Goal: Information Seeking & Learning: Learn about a topic

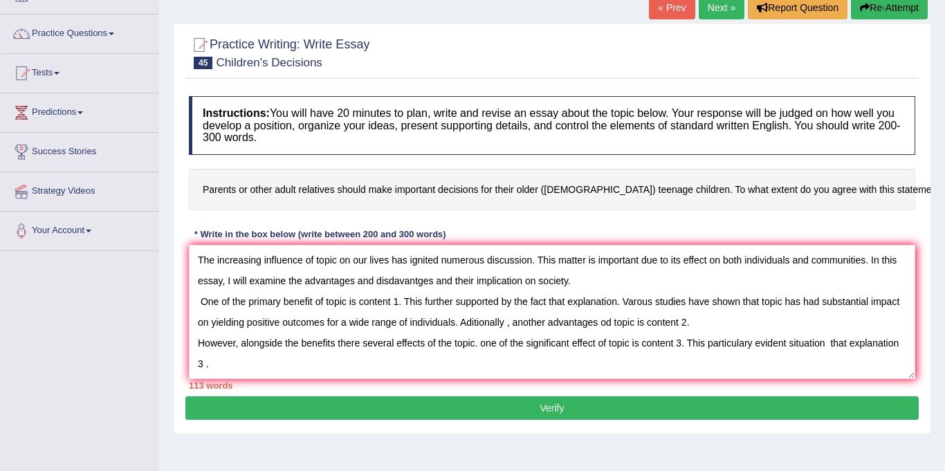
type textarea "The increasing influence of topic on our lives has ignited numerous discussion.…"
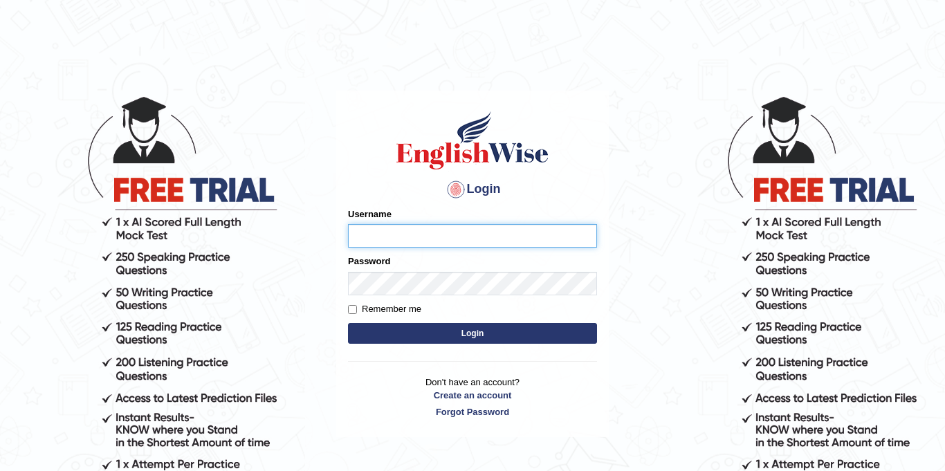
type input "Jolinaseva"
click at [431, 338] on button "Login" at bounding box center [472, 333] width 249 height 21
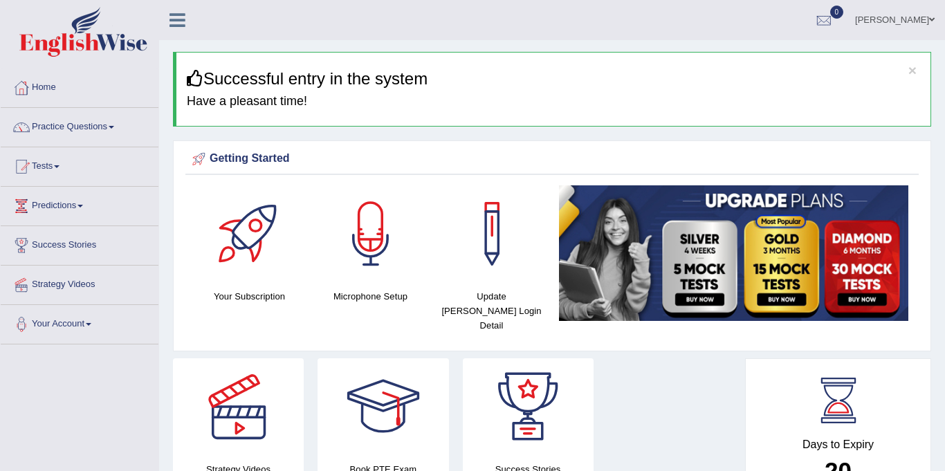
click at [89, 122] on link "Practice Questions" at bounding box center [80, 125] width 158 height 35
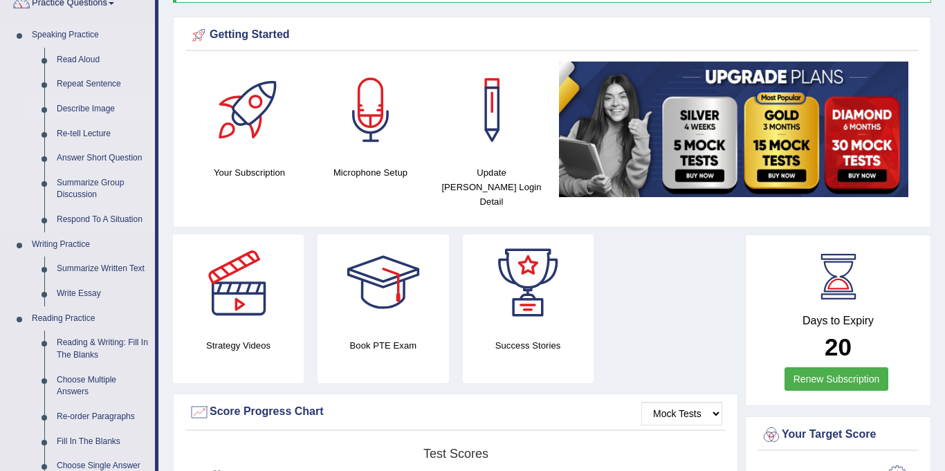
scroll to position [168, 0]
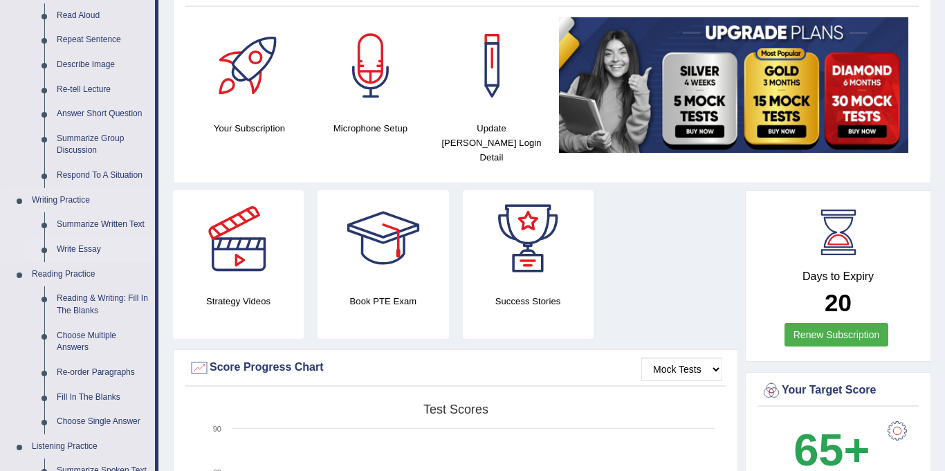
click at [89, 248] on link "Write Essay" at bounding box center [102, 249] width 104 height 25
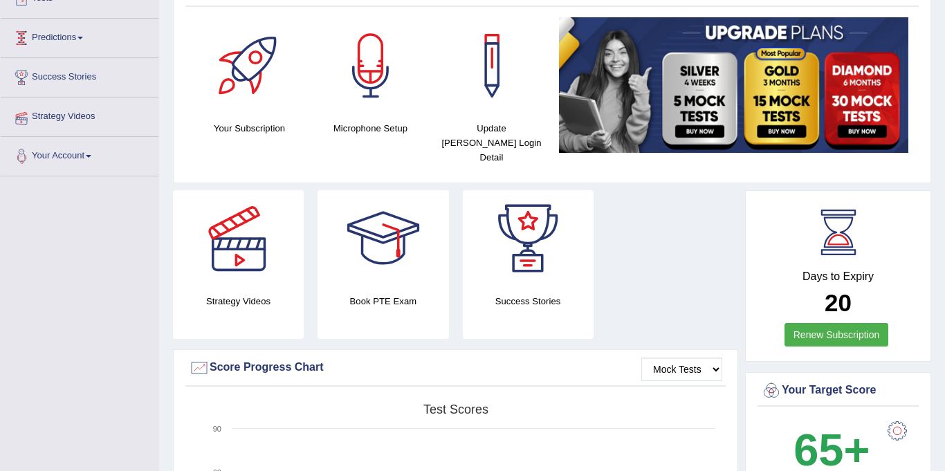
scroll to position [194, 0]
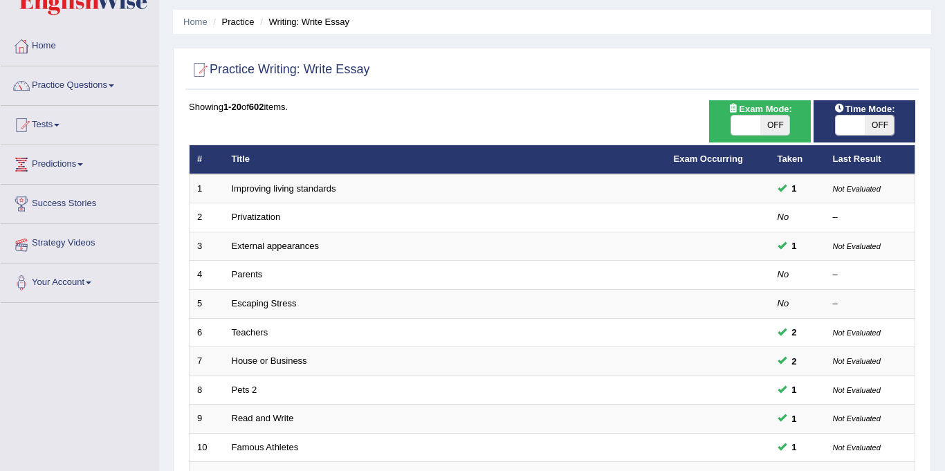
scroll to position [50, 0]
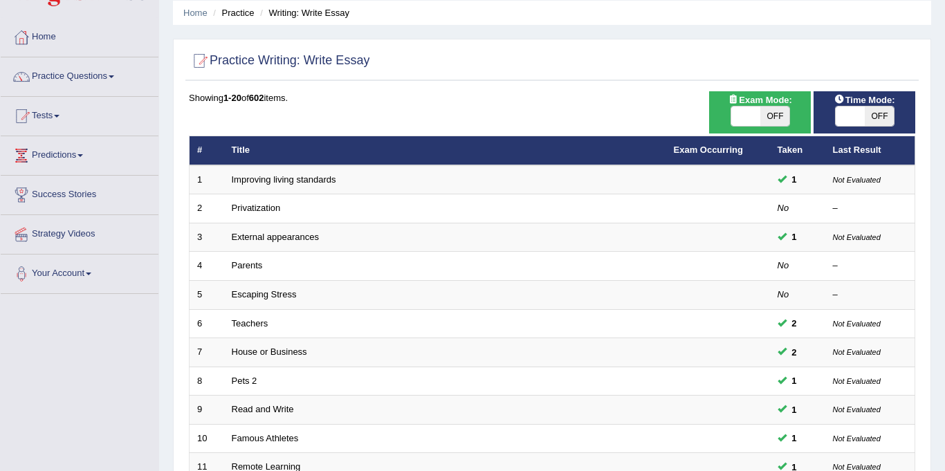
click at [71, 149] on link "Predictions" at bounding box center [80, 153] width 158 height 35
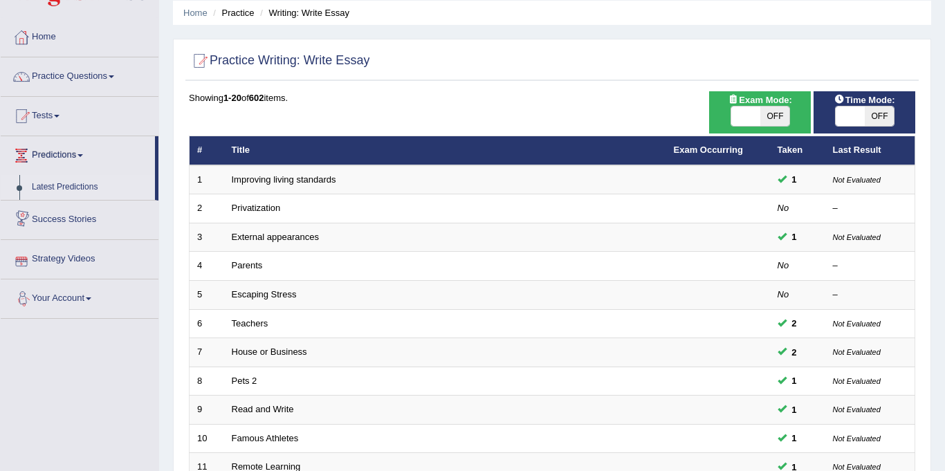
click at [67, 194] on link "Latest Predictions" at bounding box center [90, 187] width 129 height 25
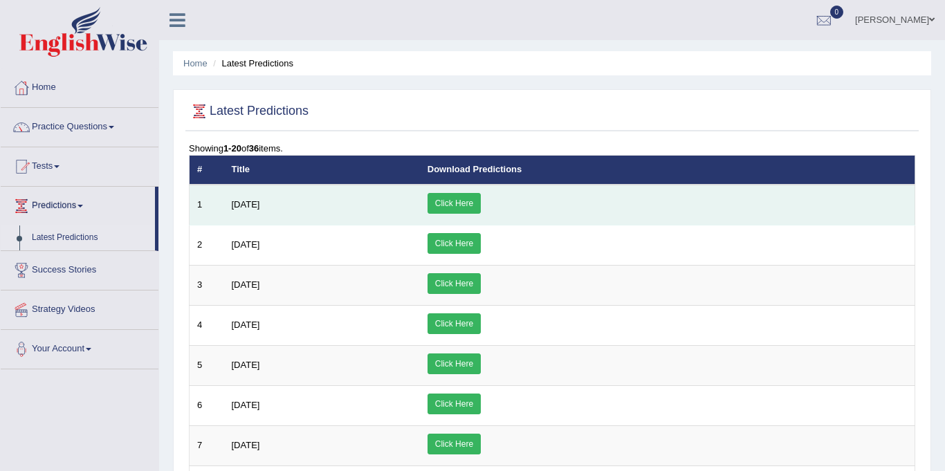
click at [481, 193] on link "Click Here" at bounding box center [454, 203] width 53 height 21
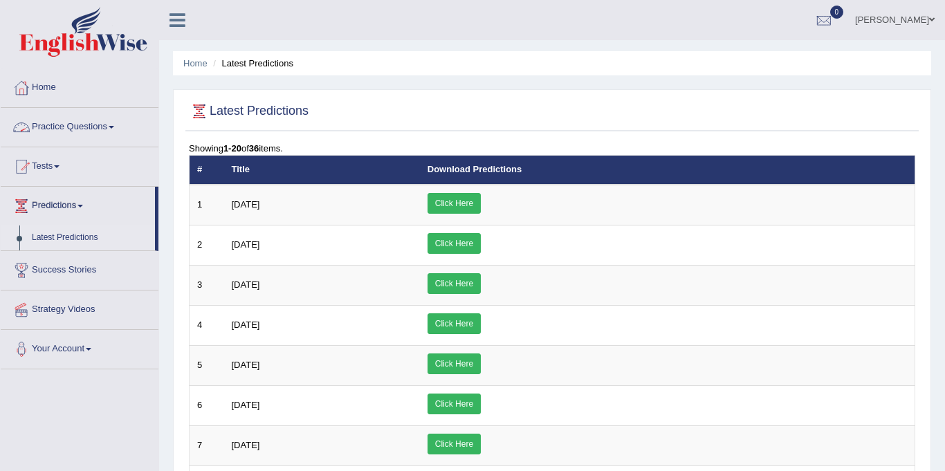
click at [97, 120] on link "Practice Questions" at bounding box center [80, 125] width 158 height 35
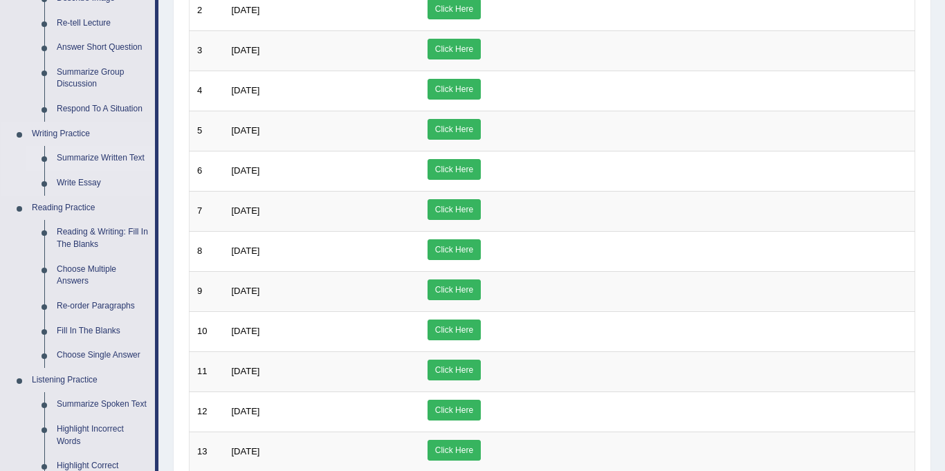
scroll to position [241, 0]
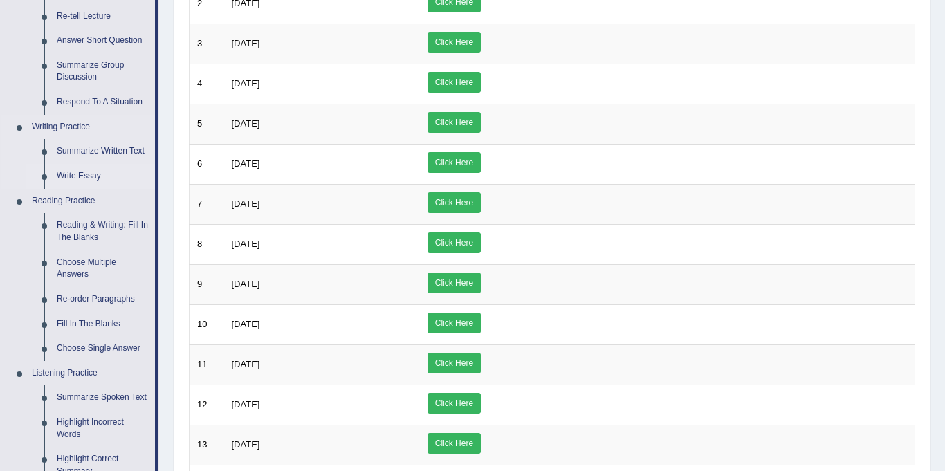
click at [84, 175] on link "Write Essay" at bounding box center [102, 176] width 104 height 25
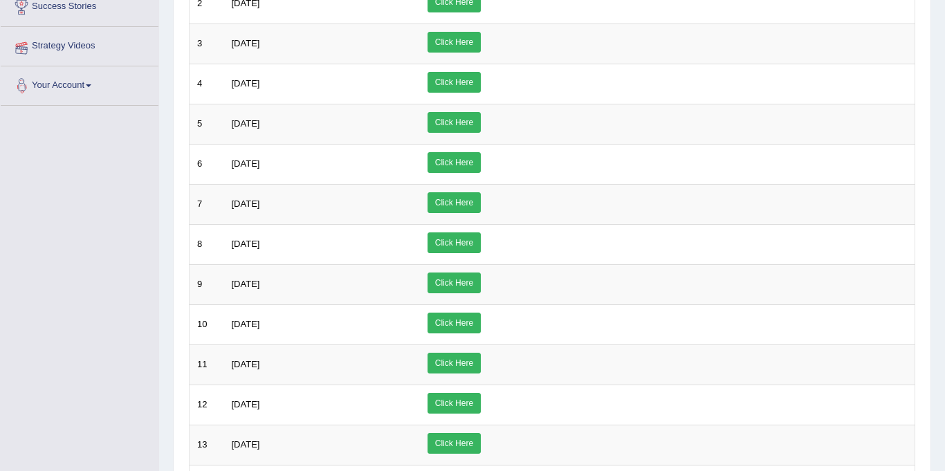
scroll to position [256, 0]
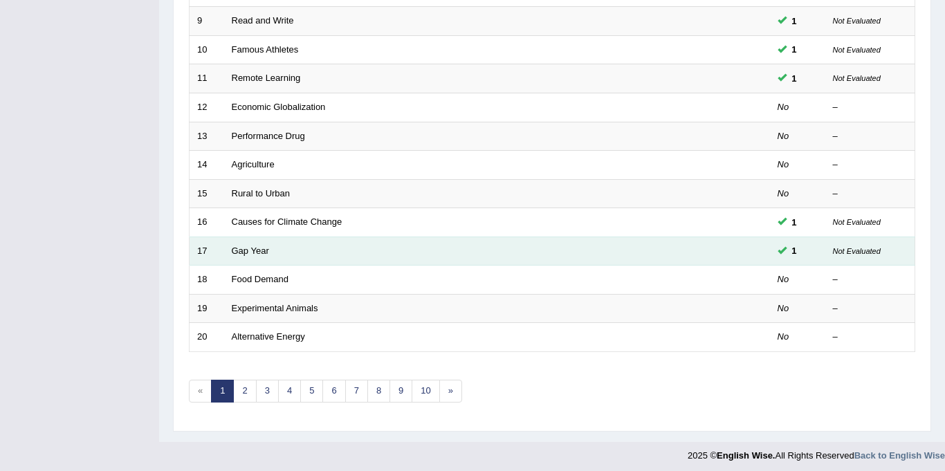
scroll to position [438, 0]
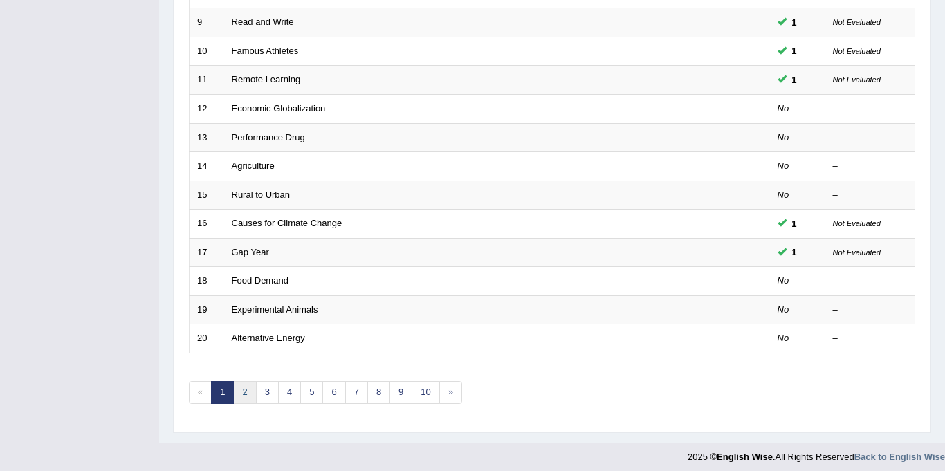
click at [243, 396] on link "2" at bounding box center [244, 392] width 23 height 23
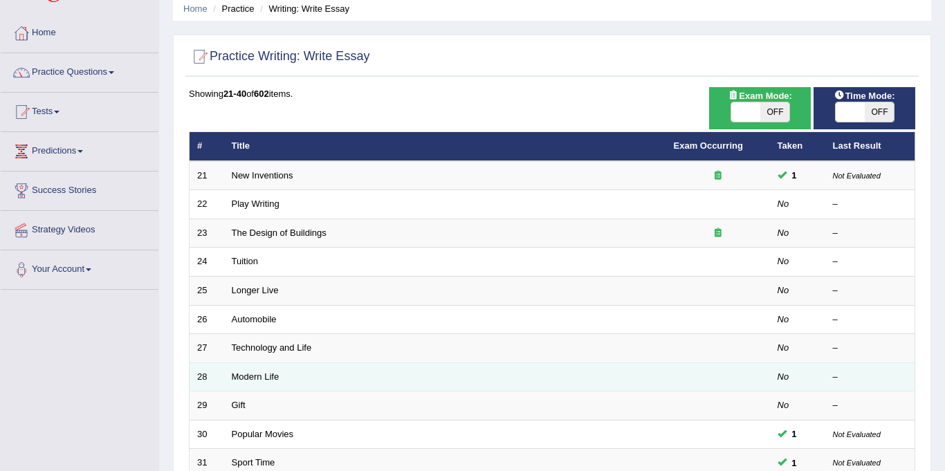
scroll to position [89, 0]
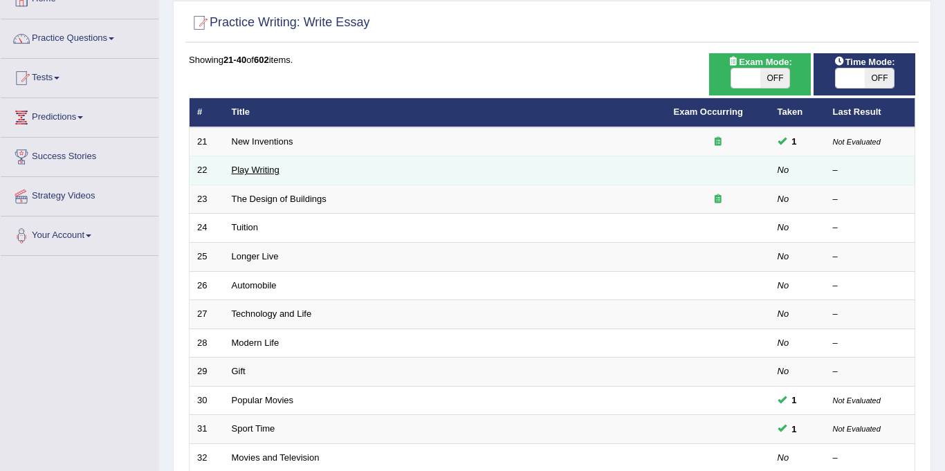
click at [238, 171] on link "Play Writing" at bounding box center [256, 170] width 48 height 10
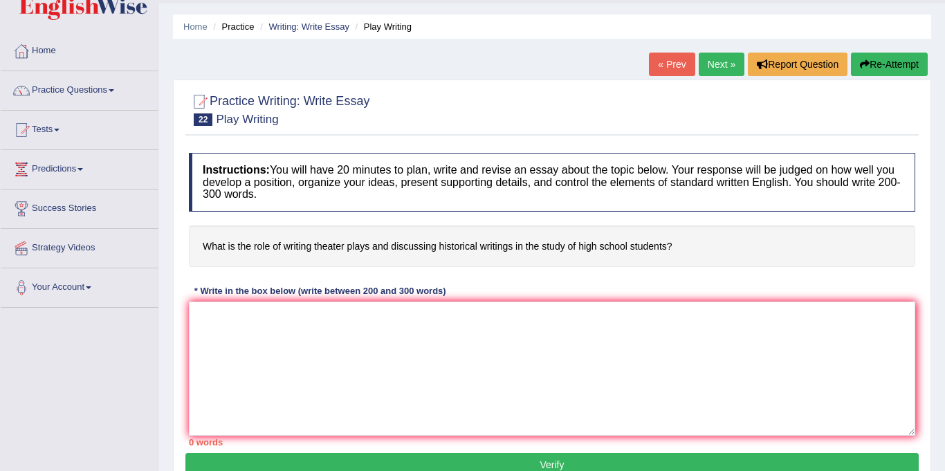
scroll to position [48, 0]
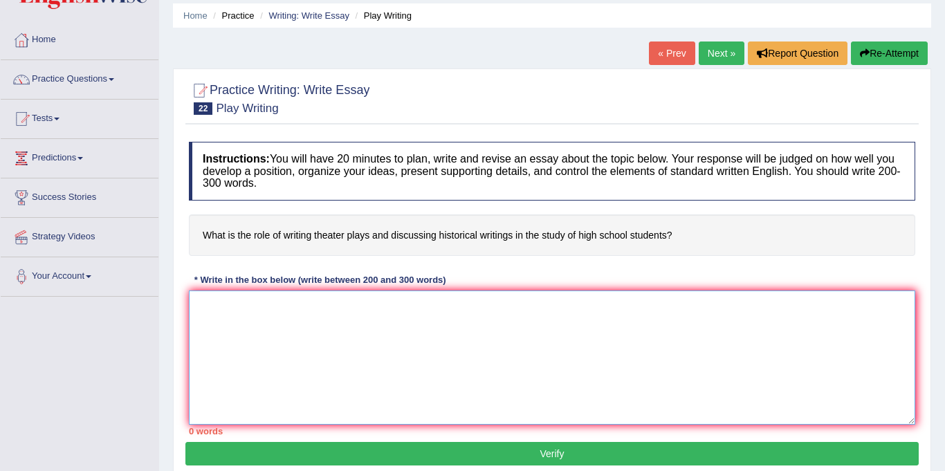
click at [373, 341] on textarea at bounding box center [552, 358] width 726 height 134
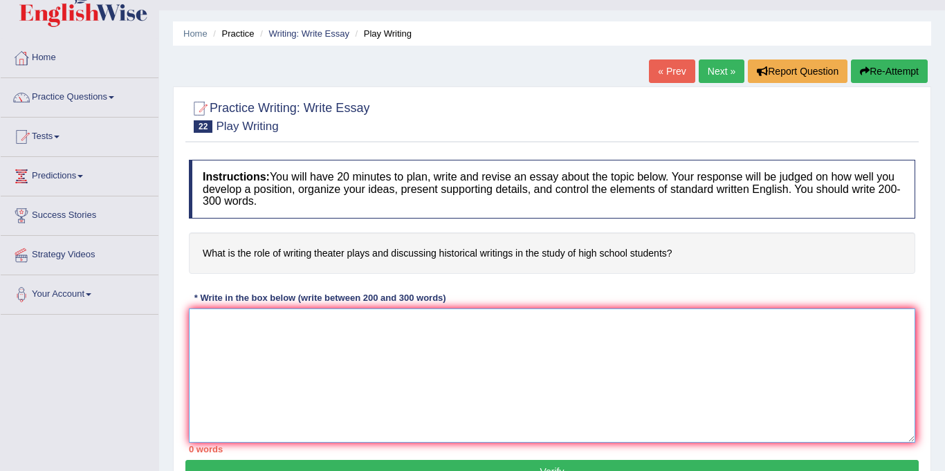
scroll to position [26, 0]
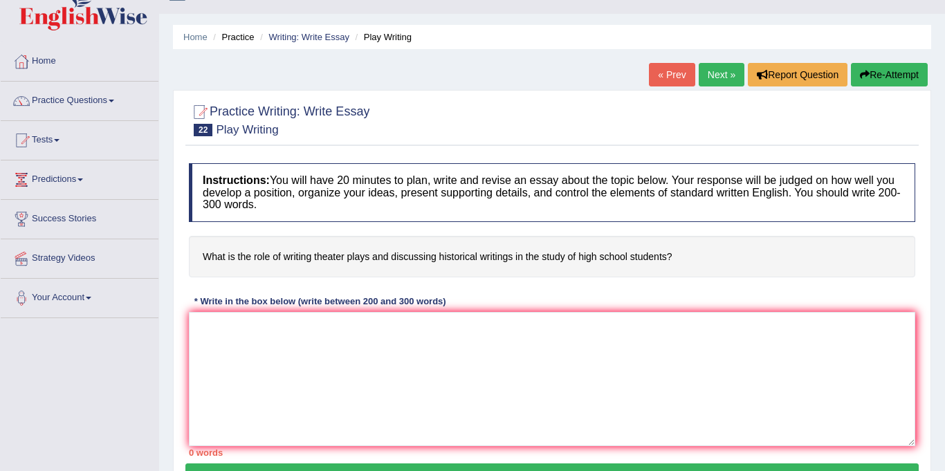
click at [727, 79] on link "Next »" at bounding box center [722, 75] width 46 height 24
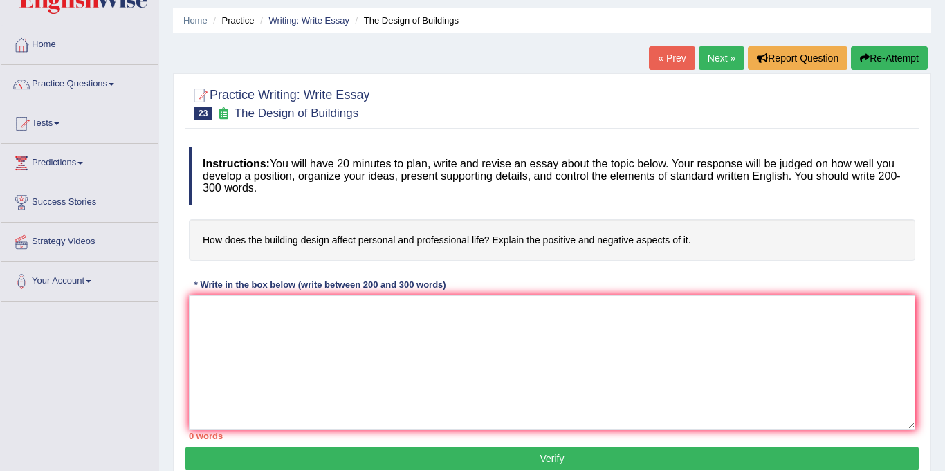
scroll to position [46, 0]
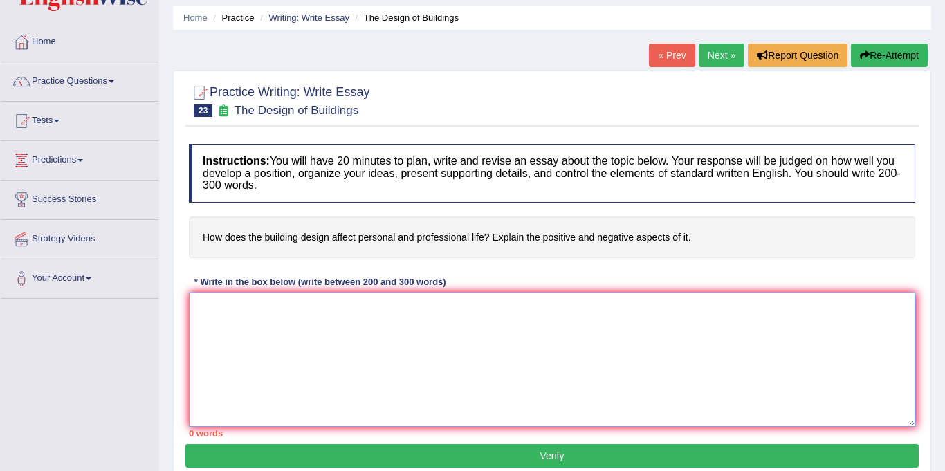
click at [299, 329] on textarea at bounding box center [552, 360] width 726 height 134
type textarea "1"
drag, startPoint x: 198, startPoint y: 237, endPoint x: 365, endPoint y: 244, distance: 167.5
click at [483, 240] on h4 "How does the building design affect personal and professional life? Explain the…" at bounding box center [552, 238] width 726 height 42
drag, startPoint x: 200, startPoint y: 237, endPoint x: 634, endPoint y: 243, distance: 434.5
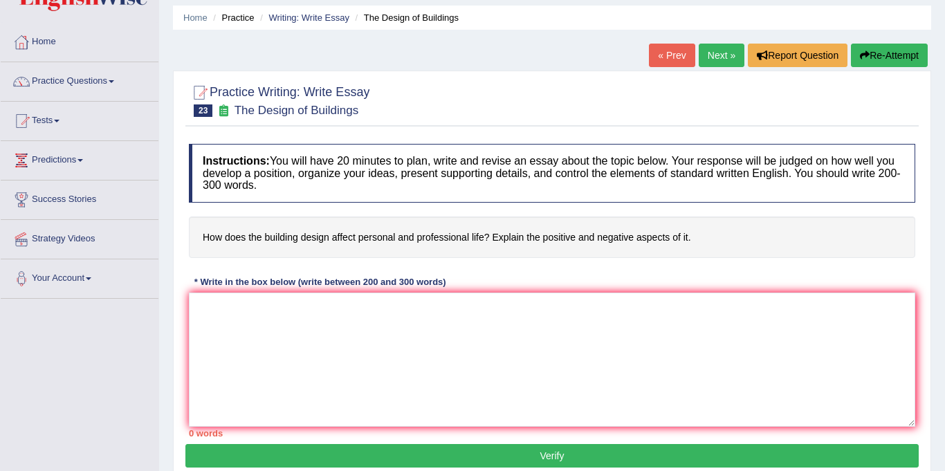
click at [641, 242] on h4 "How does the building design affect personal and professional life? Explain the…" at bounding box center [552, 238] width 726 height 42
click at [206, 236] on h4 "How does the building design affect personal and professional life? Explain the…" at bounding box center [552, 238] width 726 height 42
drag, startPoint x: 206, startPoint y: 236, endPoint x: 380, endPoint y: 236, distance: 174.3
click at [380, 236] on h4 "How does the building design affect personal and professional life? Explain the…" at bounding box center [552, 238] width 726 height 42
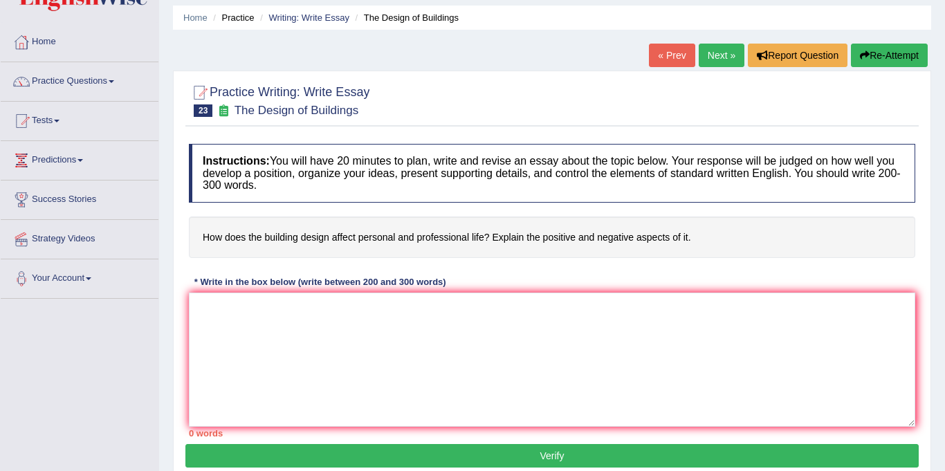
drag, startPoint x: 681, startPoint y: 231, endPoint x: 246, endPoint y: 61, distance: 467.2
click at [285, 136] on div "Practice Writing: Write Essay 23 The Design of Buildings Instructions: You will…" at bounding box center [552, 277] width 758 height 412
click at [317, 338] on textarea at bounding box center [552, 360] width 726 height 134
